Goal: Find specific page/section: Find specific page/section

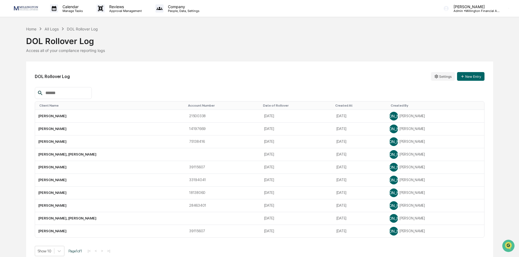
click at [37, 30] on div "Home All Logs DOL Rollover Log" at bounding box center [62, 29] width 72 height 6
click at [34, 30] on div "Home" at bounding box center [31, 29] width 10 height 5
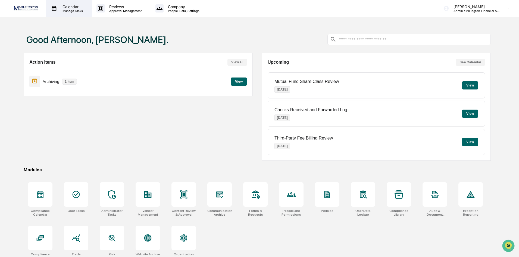
click at [67, 6] on p "Calendar" at bounding box center [71, 6] width 27 height 5
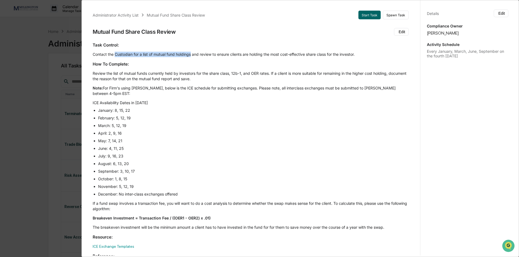
drag, startPoint x: 191, startPoint y: 55, endPoint x: 115, endPoint y: 54, distance: 76.4
click at [115, 54] on p "Contact the Custodian for a list of mutual fund holdings and review to ensure c…" at bounding box center [251, 54] width 316 height 5
copy p "Custodian for a list of mutual fund holdings"
